Goal: Task Accomplishment & Management: Check status

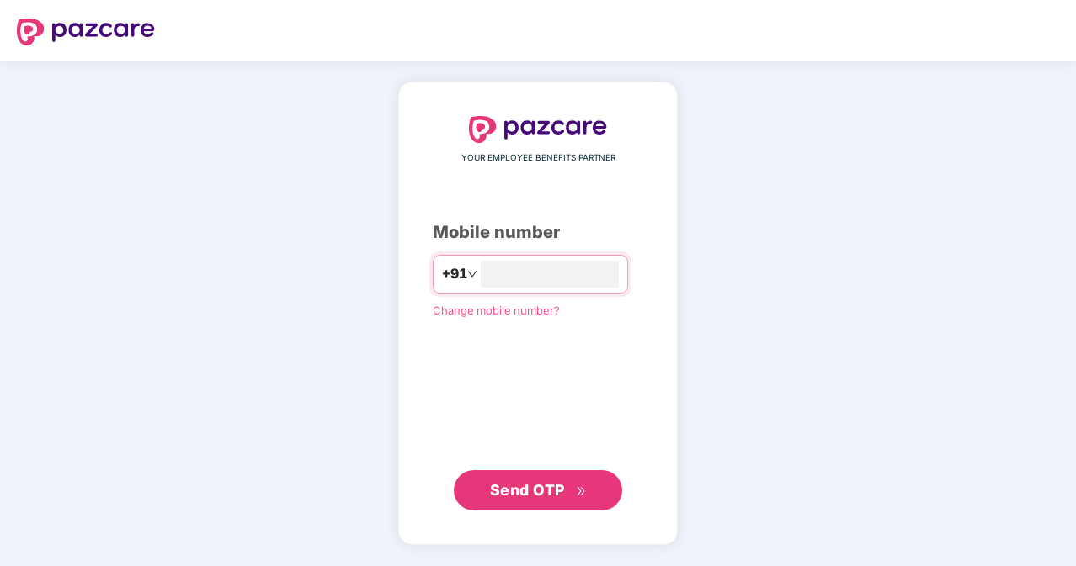
type input "**********"
click at [563, 502] on button "Send OTP" at bounding box center [538, 490] width 168 height 40
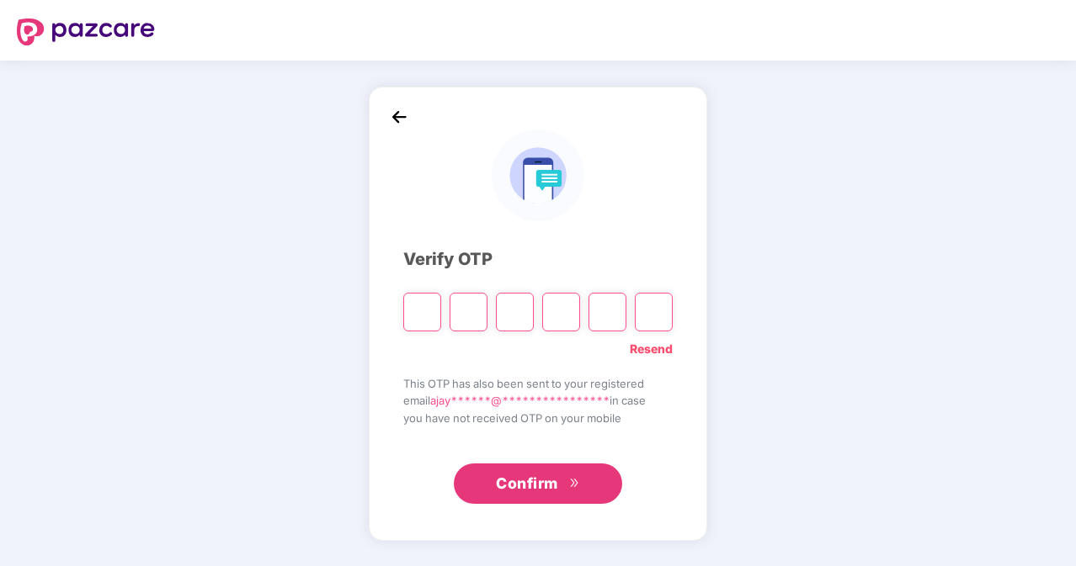
paste input "*"
type input "*"
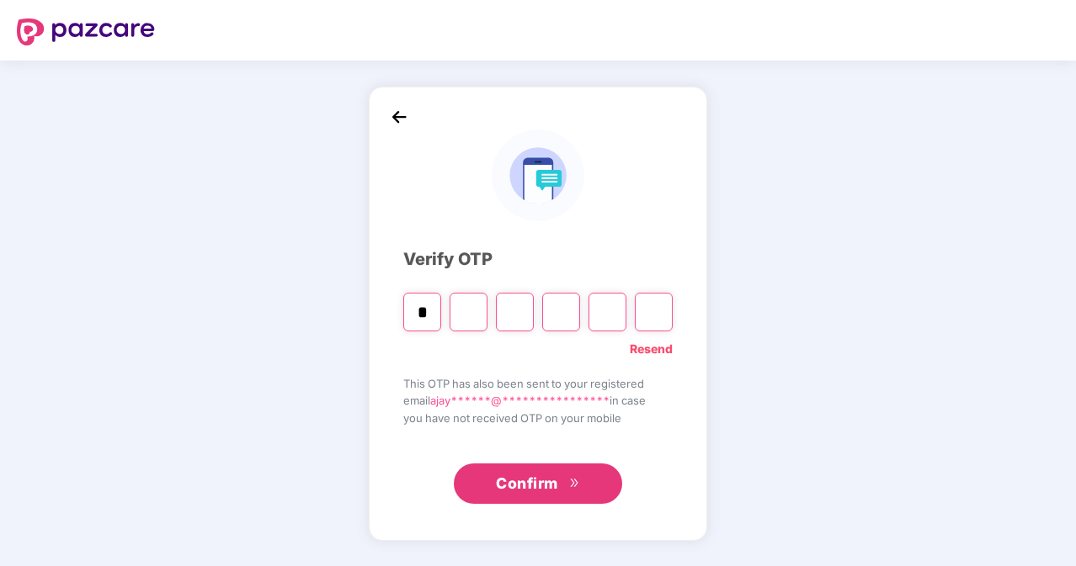
type input "*"
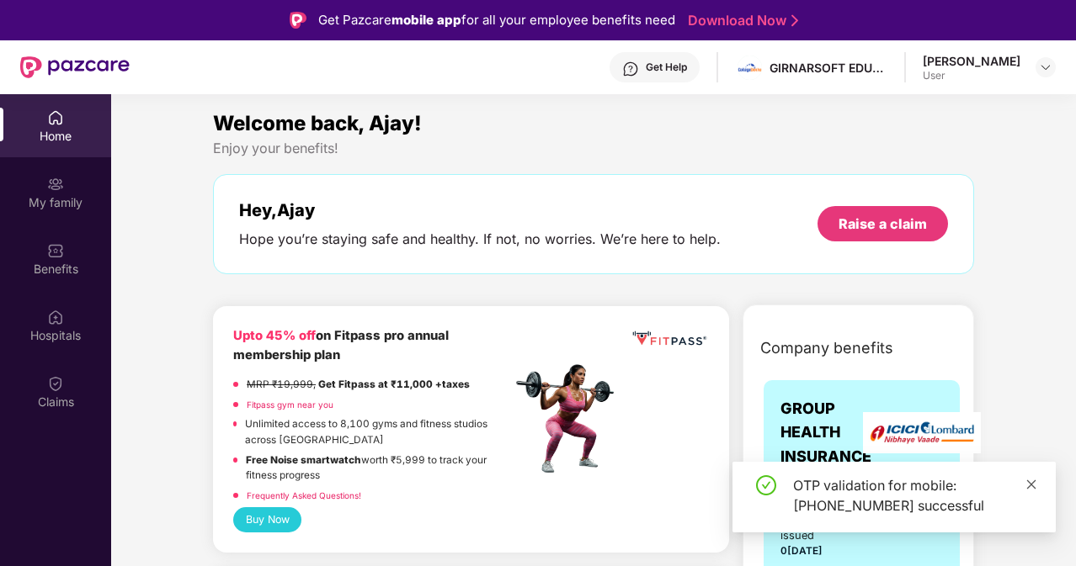
click at [1032, 485] on icon "close" at bounding box center [1031, 484] width 9 height 9
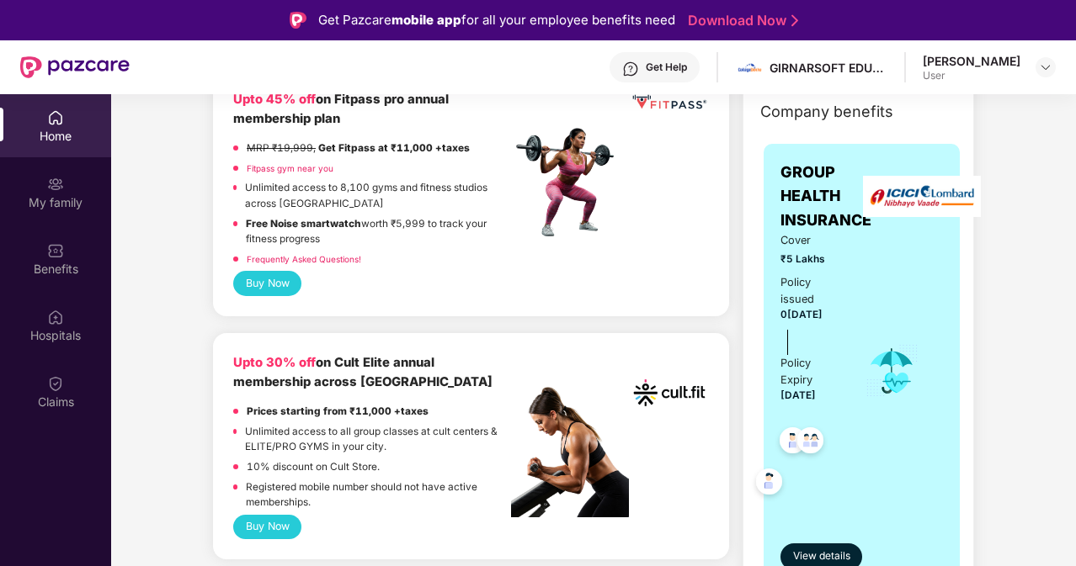
scroll to position [237, 0]
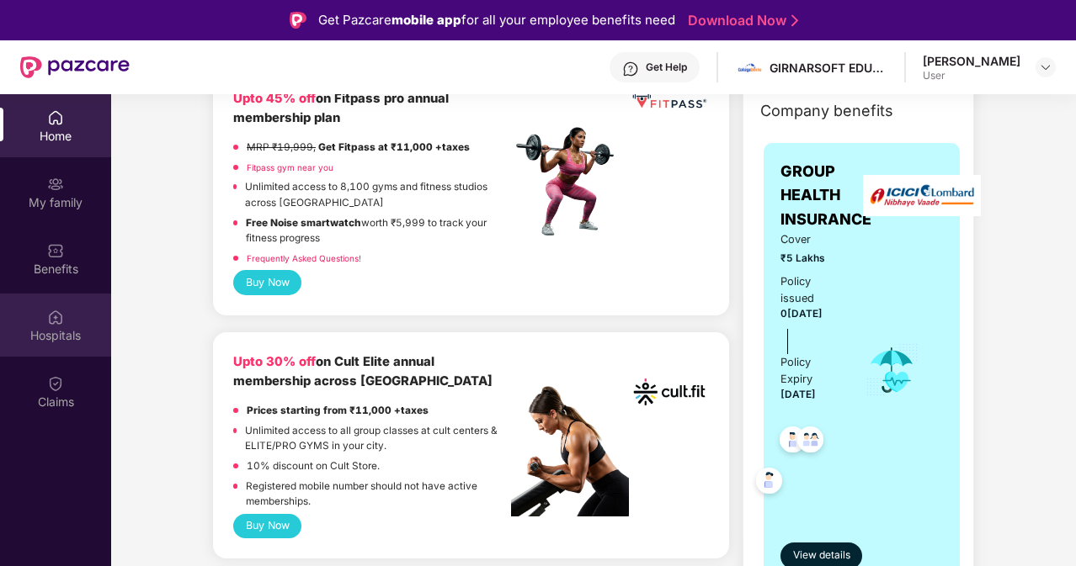
click at [57, 323] on img at bounding box center [55, 317] width 17 height 17
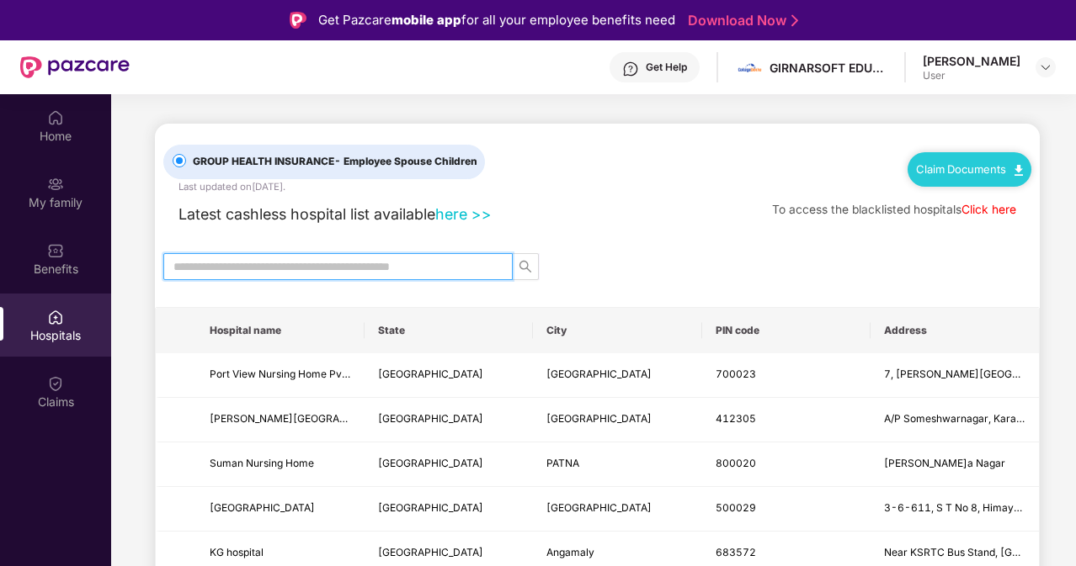
click at [362, 268] on input "text" at bounding box center [331, 267] width 316 height 19
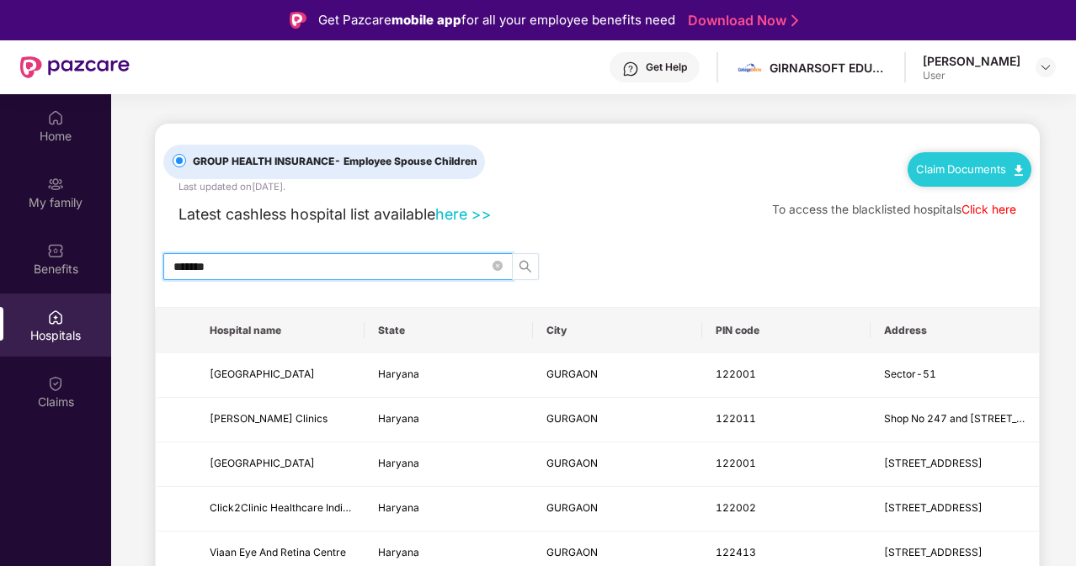
click at [525, 267] on icon "search" at bounding box center [524, 266] width 13 height 13
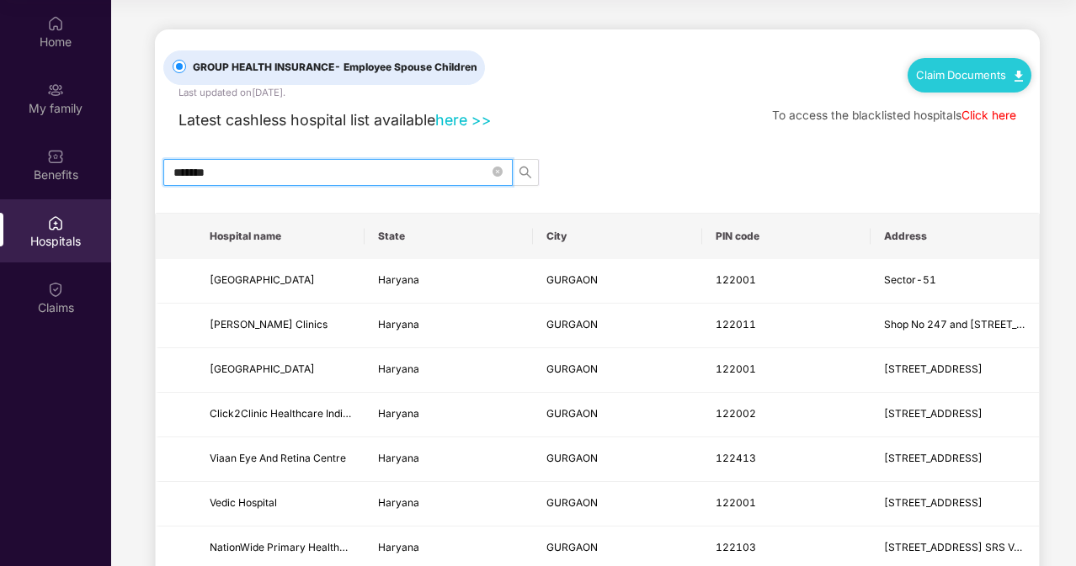
type input "*******"
click at [988, 114] on link "Click here" at bounding box center [988, 115] width 55 height 13
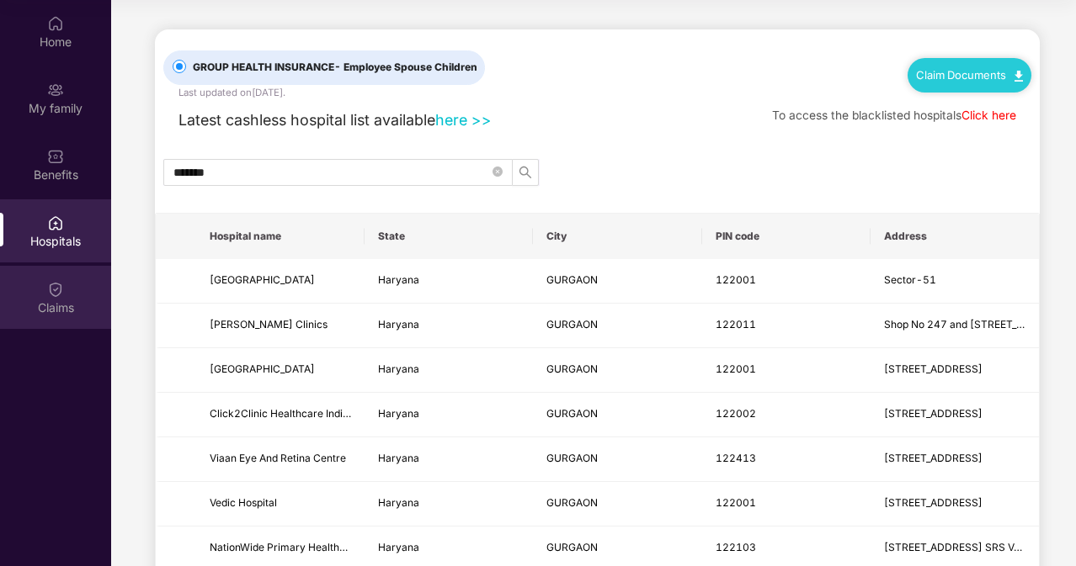
click at [62, 302] on div "Claims" at bounding box center [55, 308] width 111 height 17
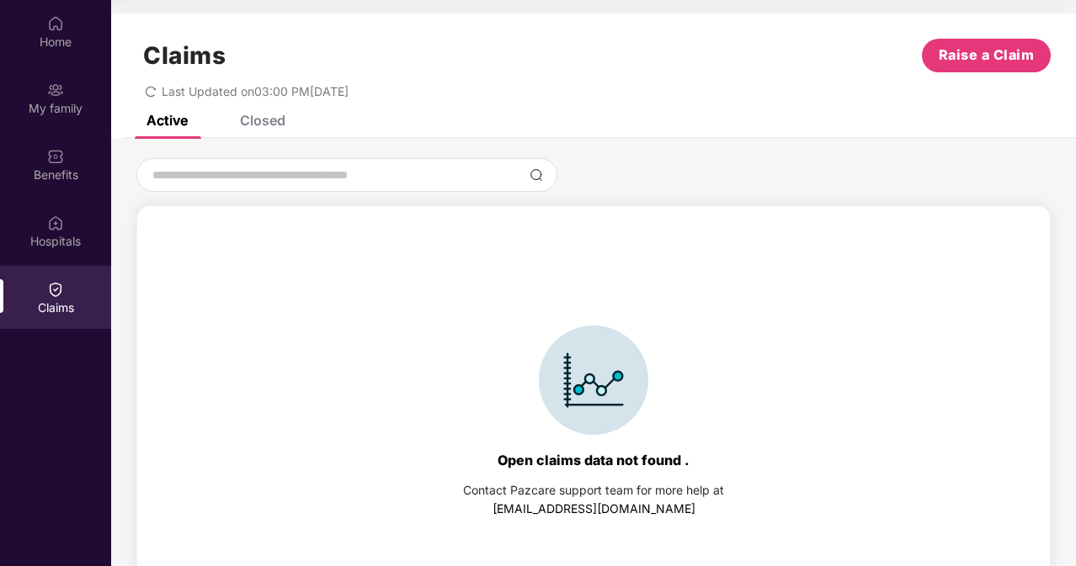
click at [274, 121] on div "Closed" at bounding box center [262, 120] width 45 height 17
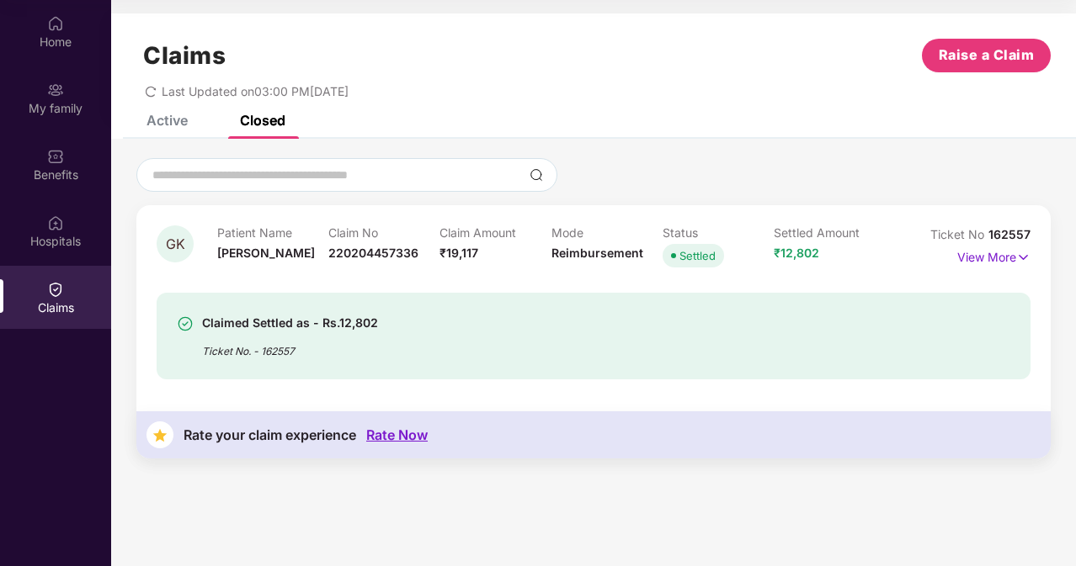
click at [401, 438] on div "Rate Now" at bounding box center [396, 436] width 61 height 16
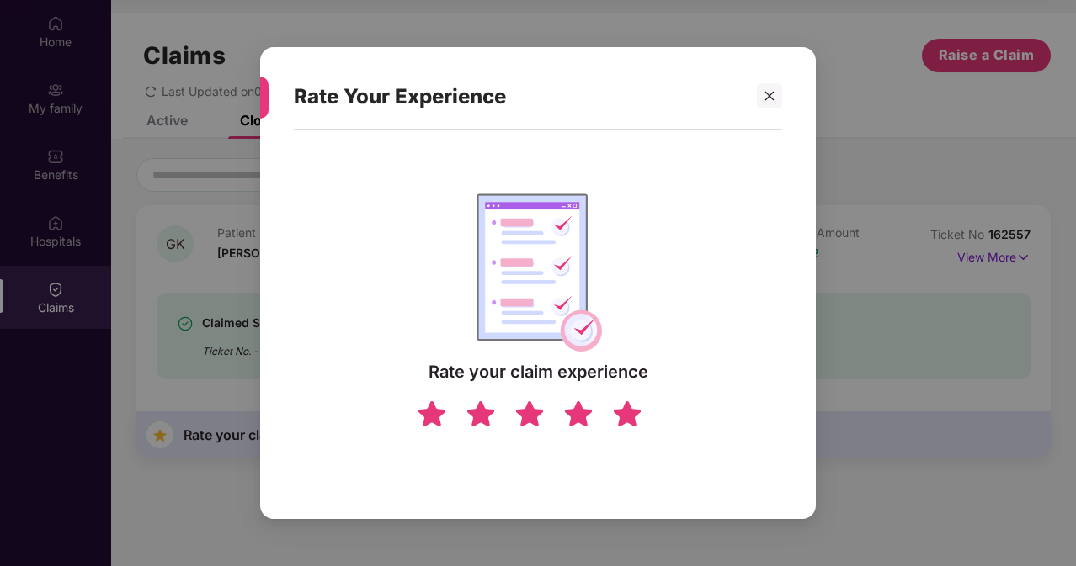
click at [628, 411] on img at bounding box center [627, 413] width 32 height 29
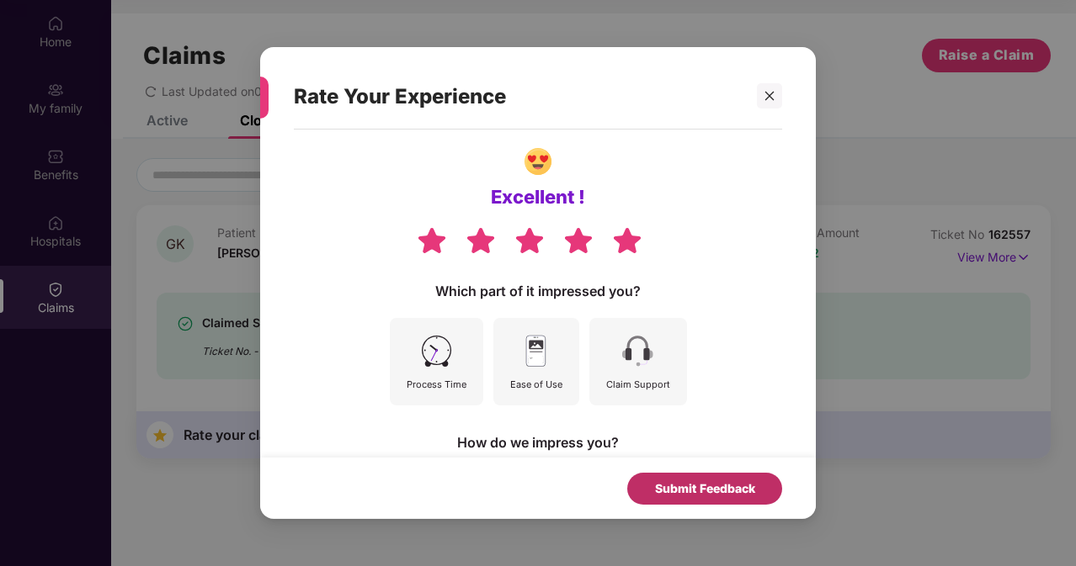
click at [687, 491] on div "Submit Feedback" at bounding box center [705, 489] width 100 height 19
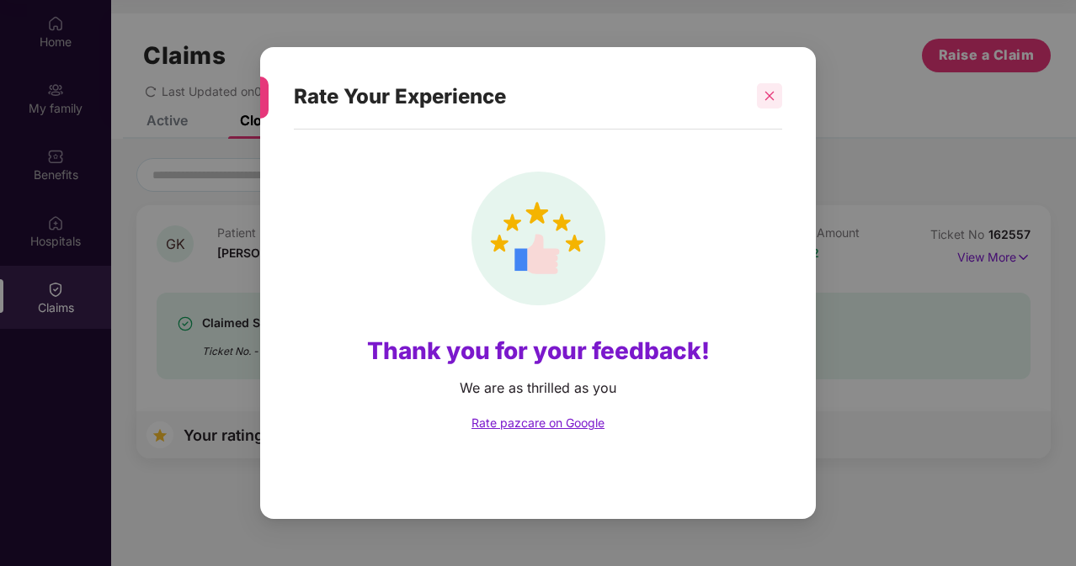
click at [769, 96] on icon "close" at bounding box center [769, 96] width 9 height 9
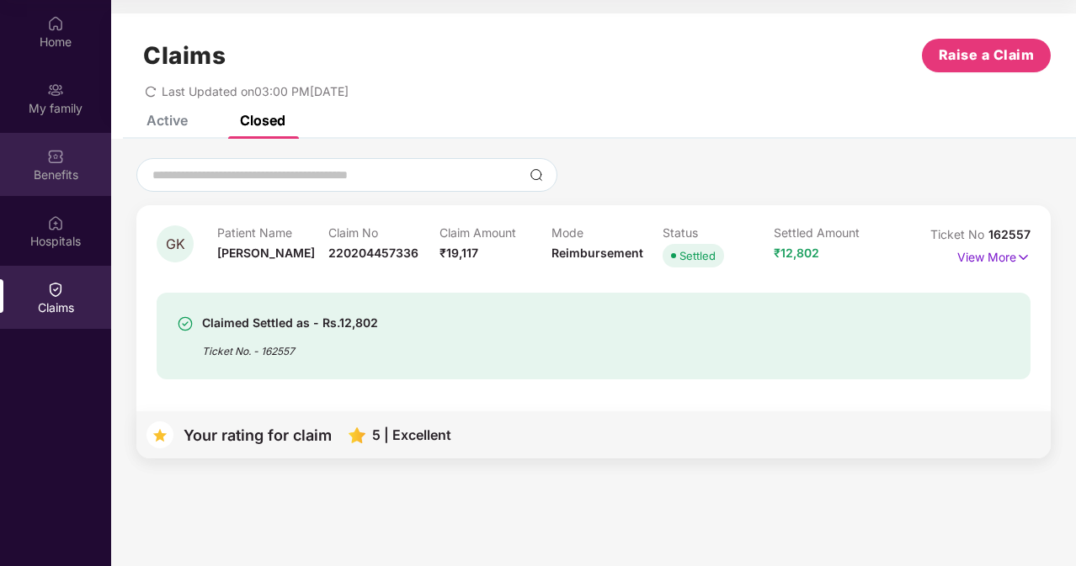
click at [59, 157] on img at bounding box center [55, 156] width 17 height 17
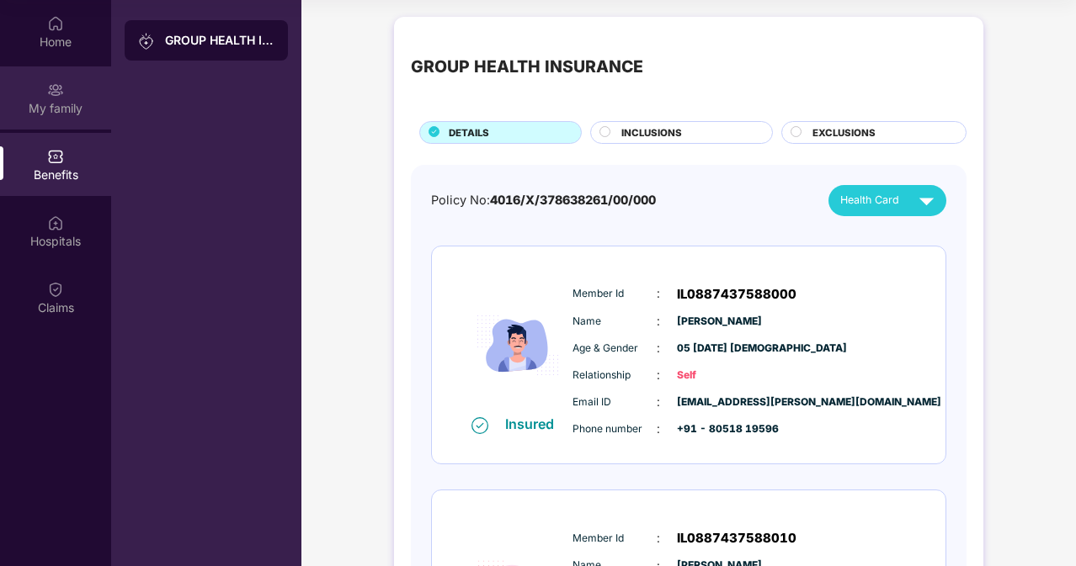
click at [56, 103] on div "My family" at bounding box center [55, 108] width 111 height 17
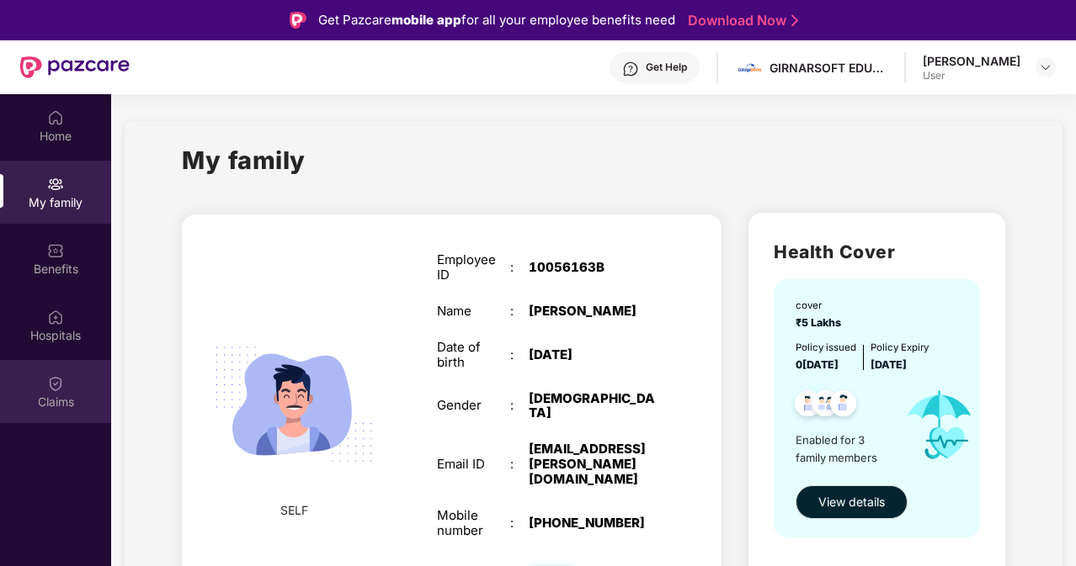
click at [65, 377] on div "Claims" at bounding box center [55, 391] width 111 height 63
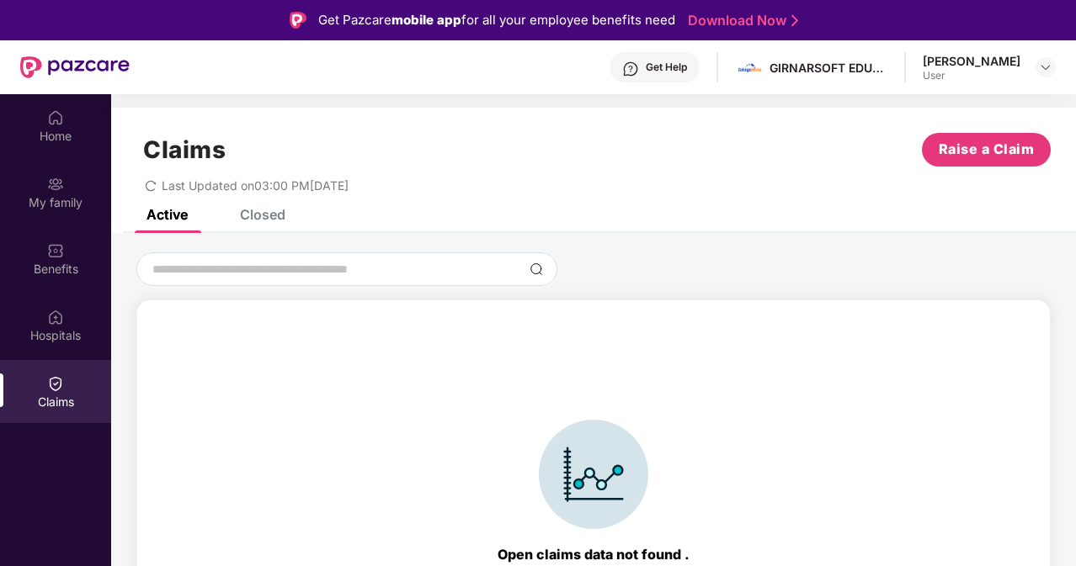
scroll to position [37, 0]
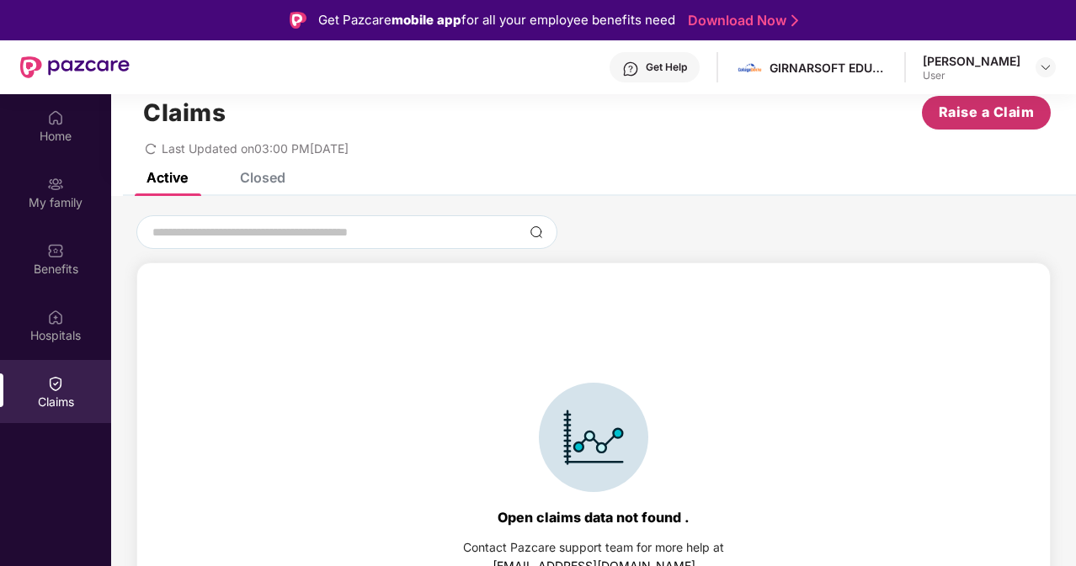
click at [991, 124] on button "Raise a Claim" at bounding box center [986, 113] width 129 height 34
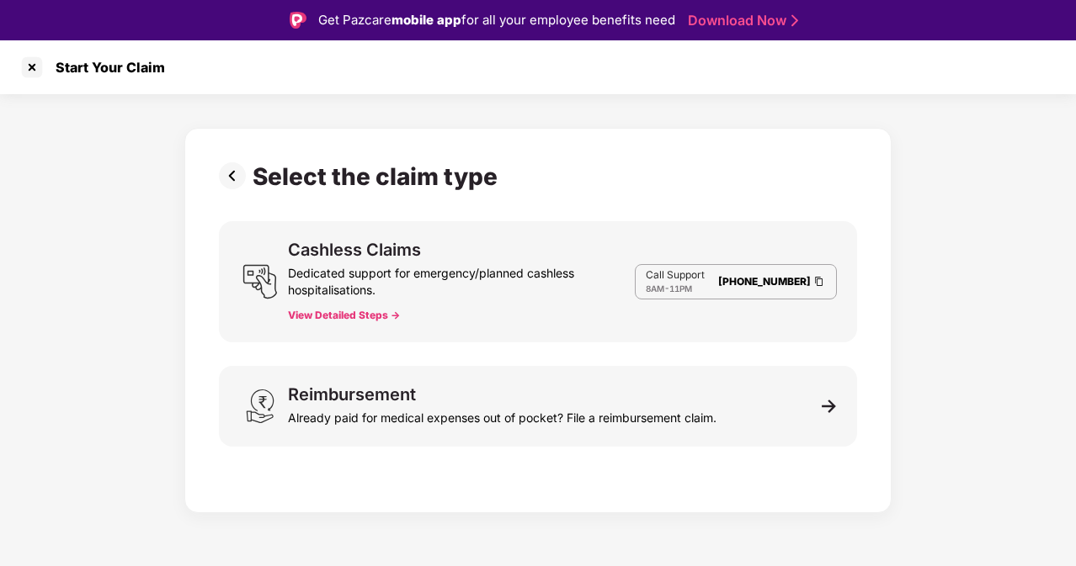
scroll to position [0, 0]
click at [302, 318] on button "View Detailed Steps ->" at bounding box center [344, 315] width 112 height 13
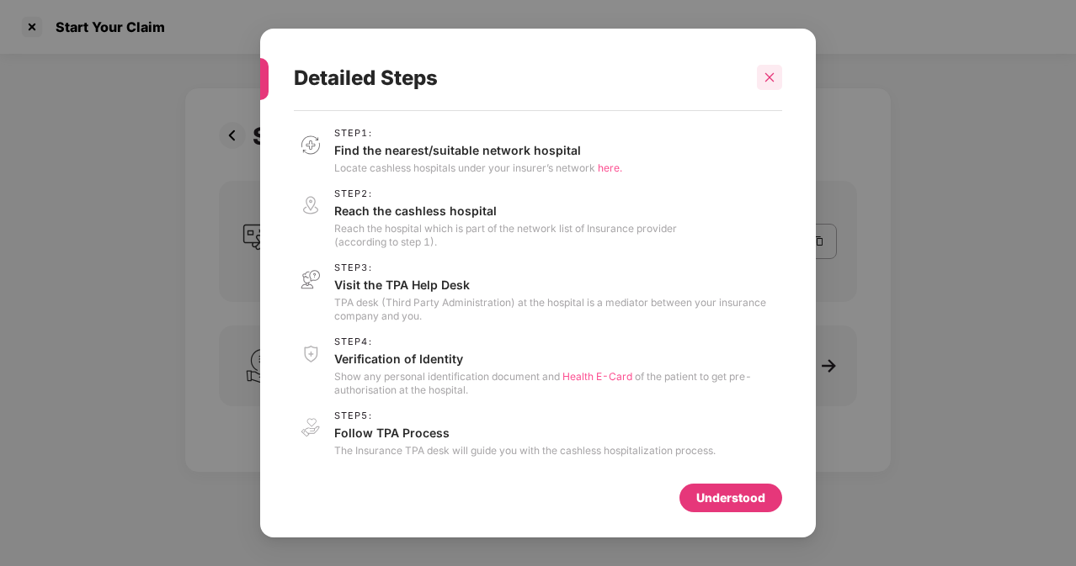
click at [765, 77] on icon "close" at bounding box center [769, 78] width 12 height 12
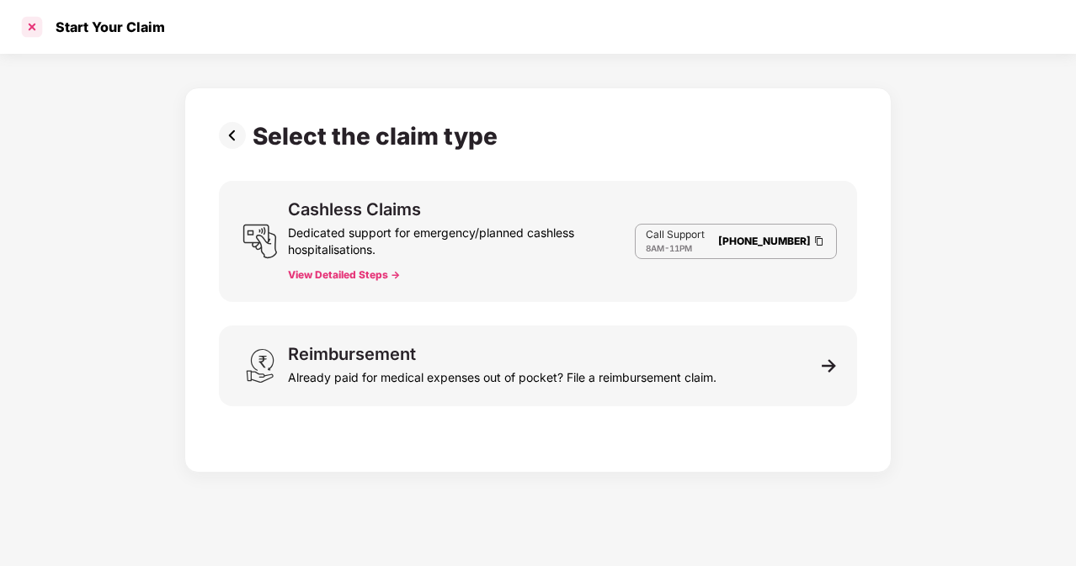
click at [35, 26] on div at bounding box center [32, 26] width 27 height 27
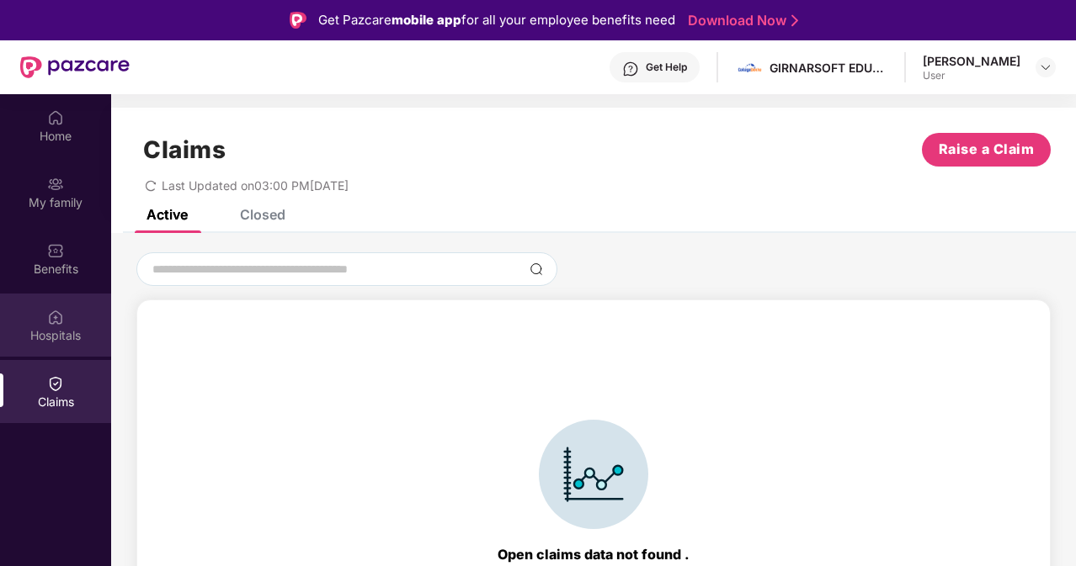
click at [45, 322] on div "Hospitals" at bounding box center [55, 325] width 111 height 63
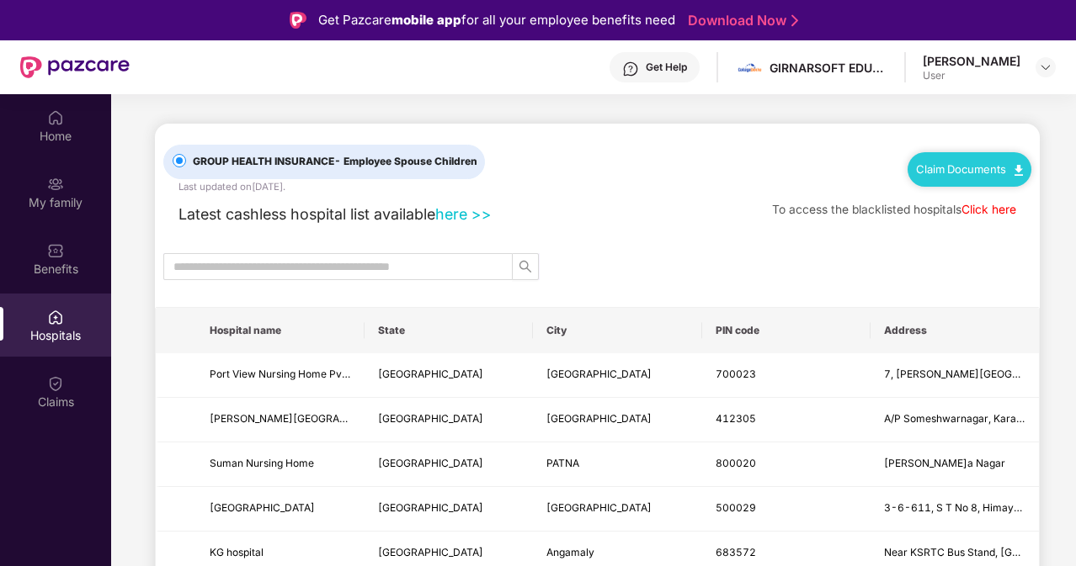
click at [465, 215] on link "here >>" at bounding box center [463, 214] width 56 height 18
click at [361, 268] on input "text" at bounding box center [331, 267] width 316 height 19
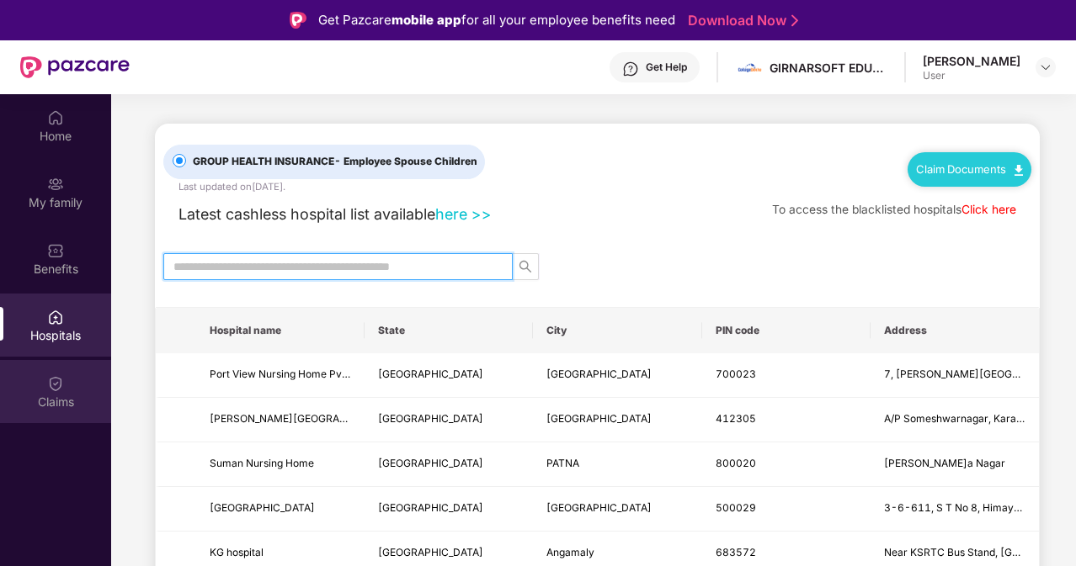
click at [66, 387] on div "Claims" at bounding box center [55, 391] width 111 height 63
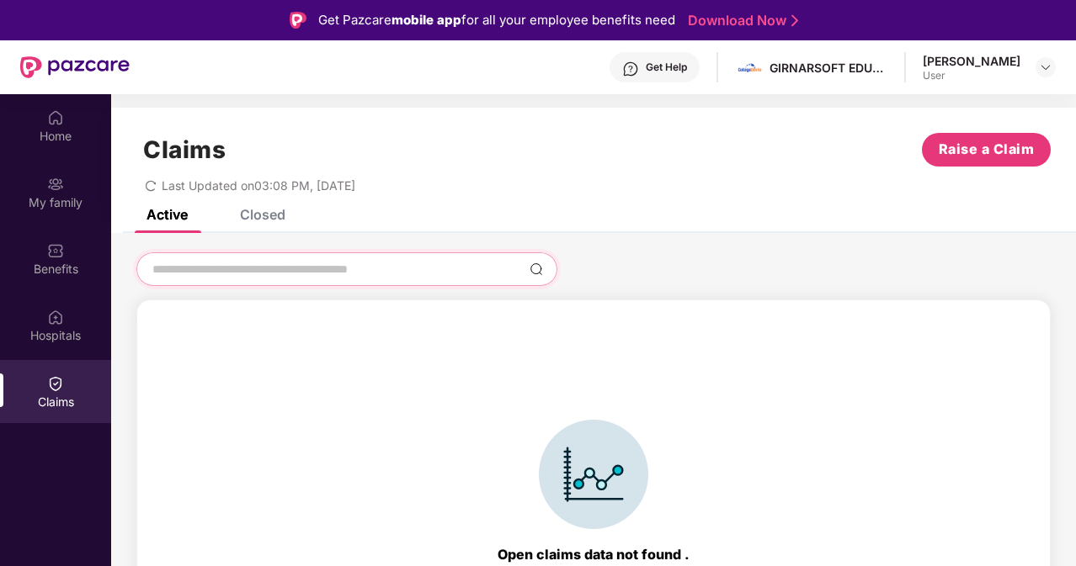
click at [351, 262] on input at bounding box center [337, 270] width 372 height 18
click at [536, 272] on img at bounding box center [535, 269] width 13 height 13
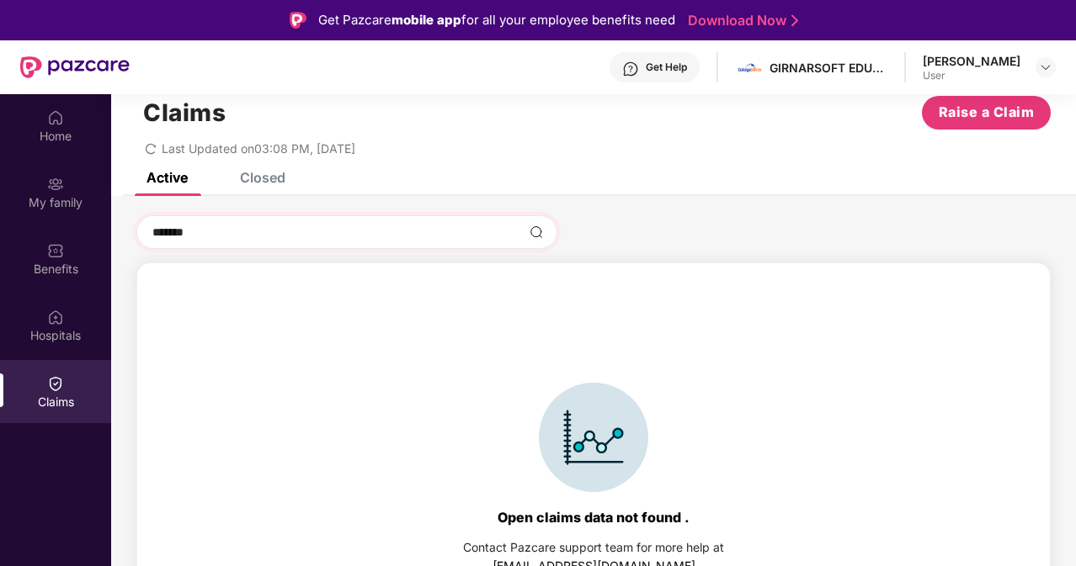
click at [535, 237] on img at bounding box center [535, 232] width 13 height 13
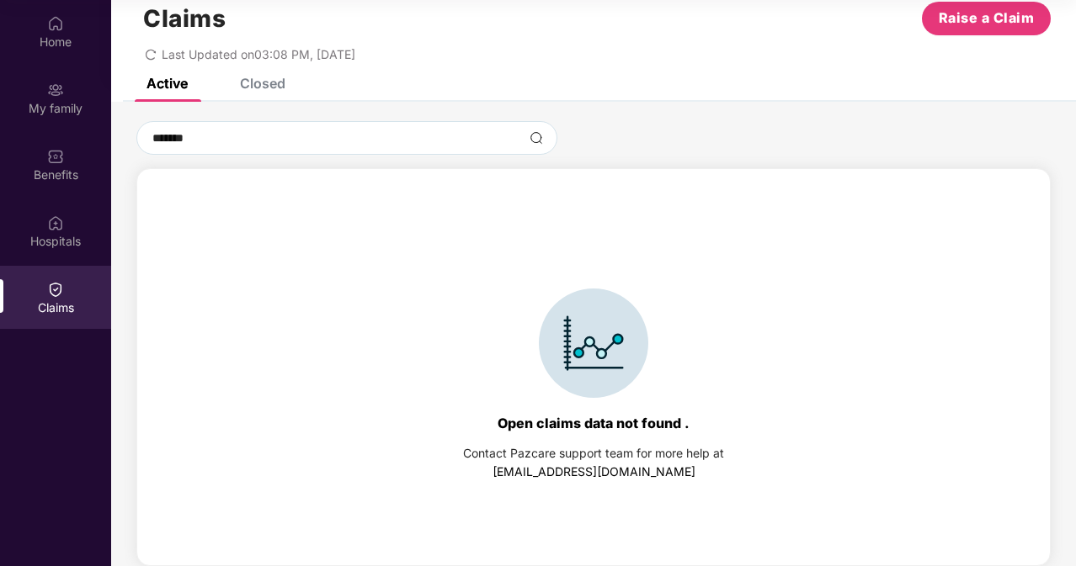
scroll to position [0, 0]
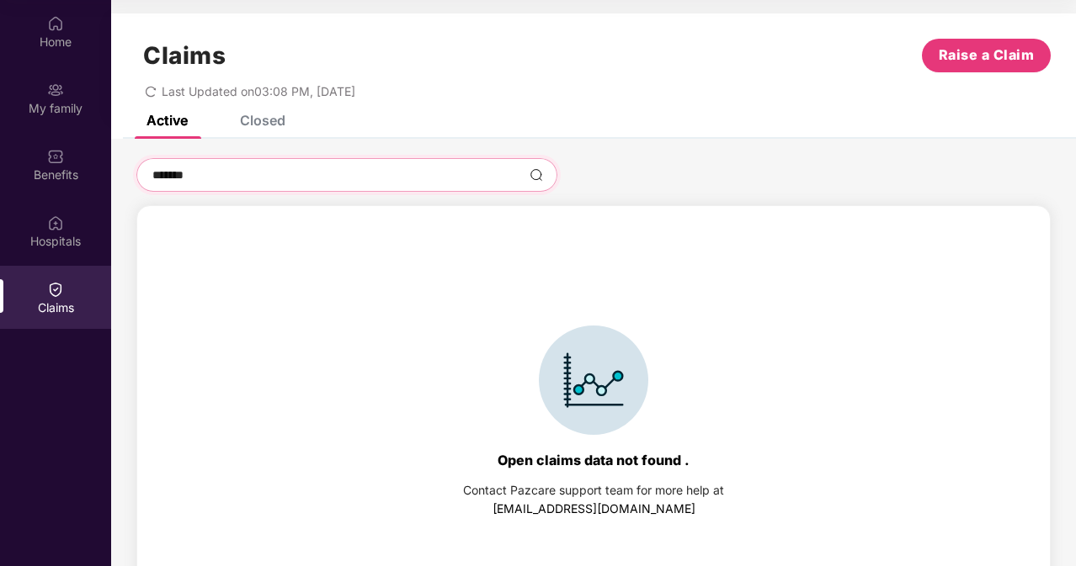
click at [340, 178] on input "*******" at bounding box center [337, 176] width 372 height 18
type input "*"
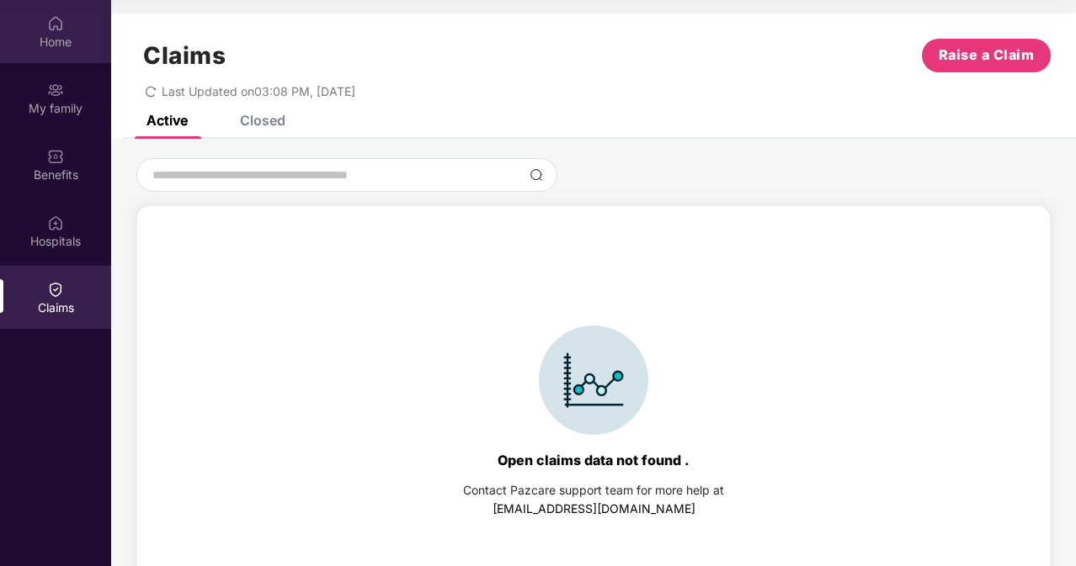
click at [60, 28] on img at bounding box center [55, 23] width 17 height 17
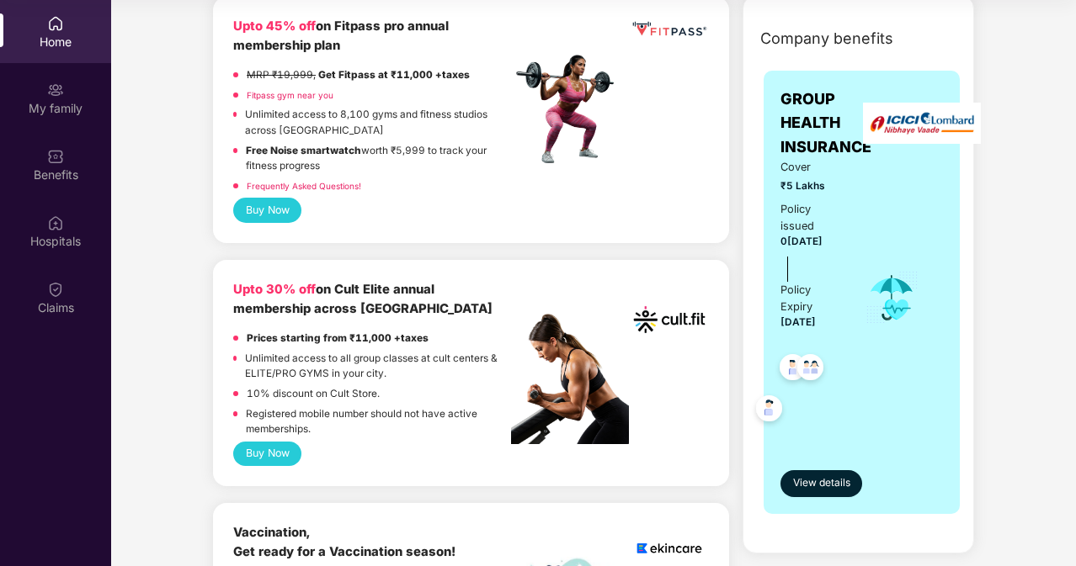
scroll to position [216, 0]
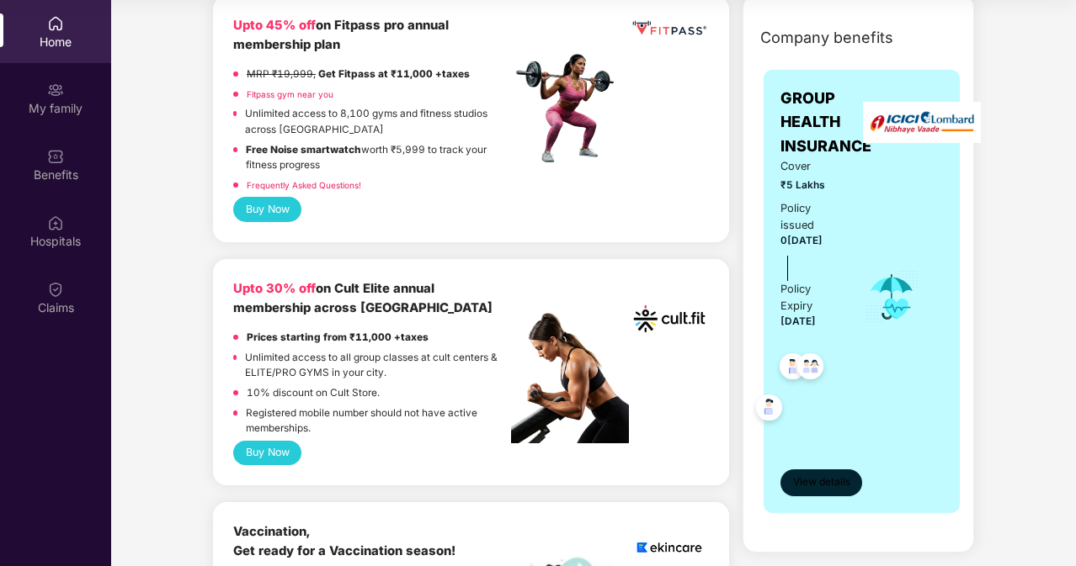
click at [811, 479] on span "View details" at bounding box center [821, 483] width 57 height 16
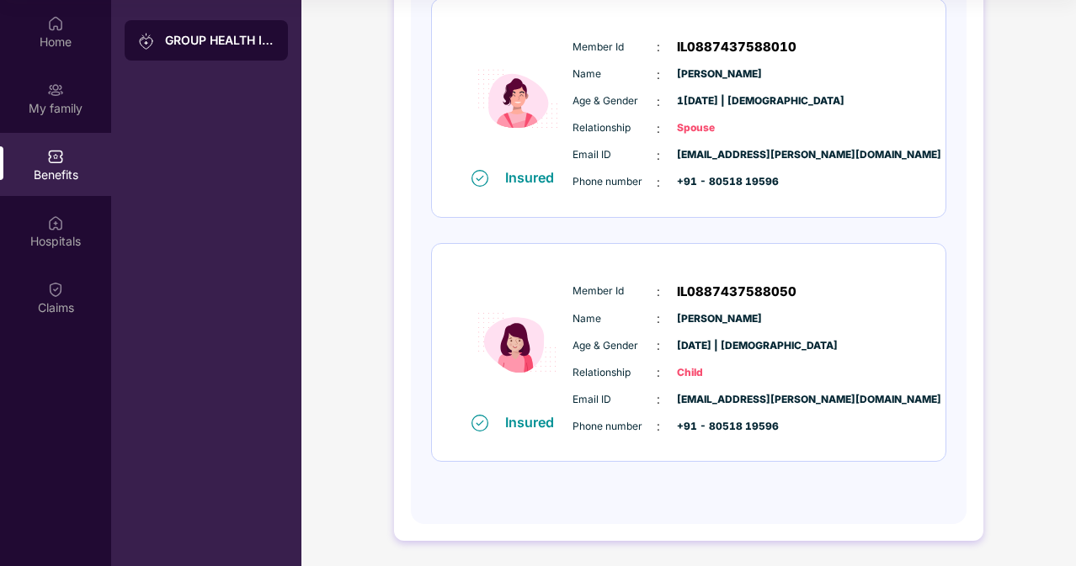
scroll to position [0, 0]
